Goal: Find specific page/section: Find specific page/section

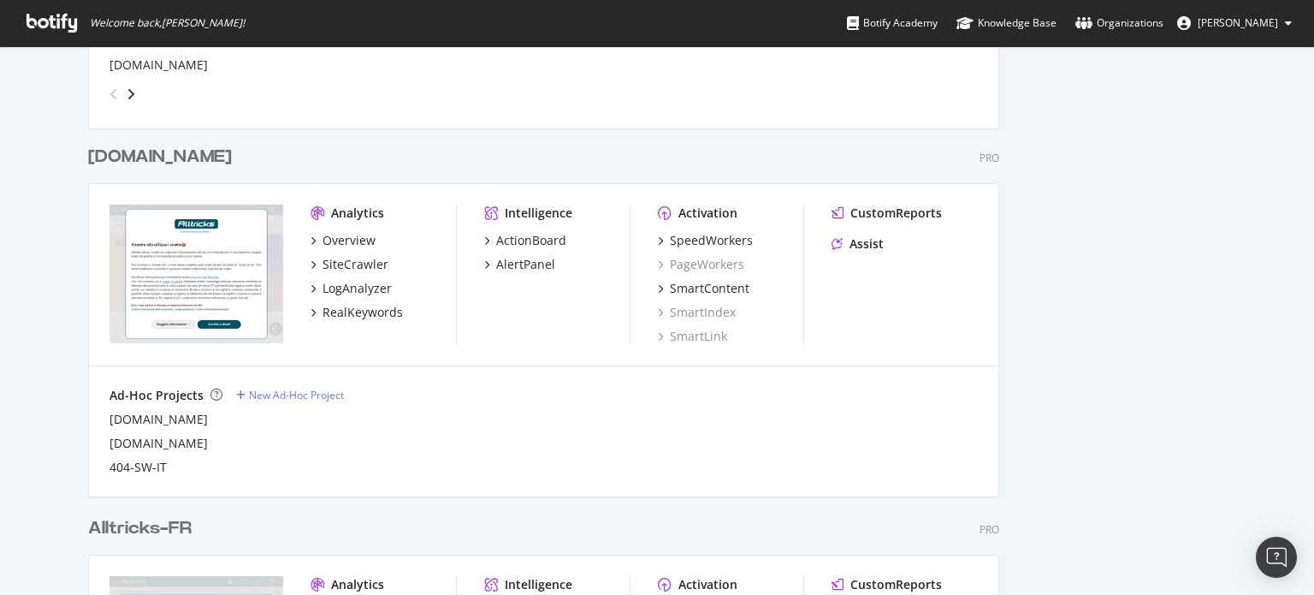
scroll to position [756, 0]
click at [363, 292] on div "LogAnalyzer" at bounding box center [357, 289] width 69 height 17
